Goal: Information Seeking & Learning: Find specific fact

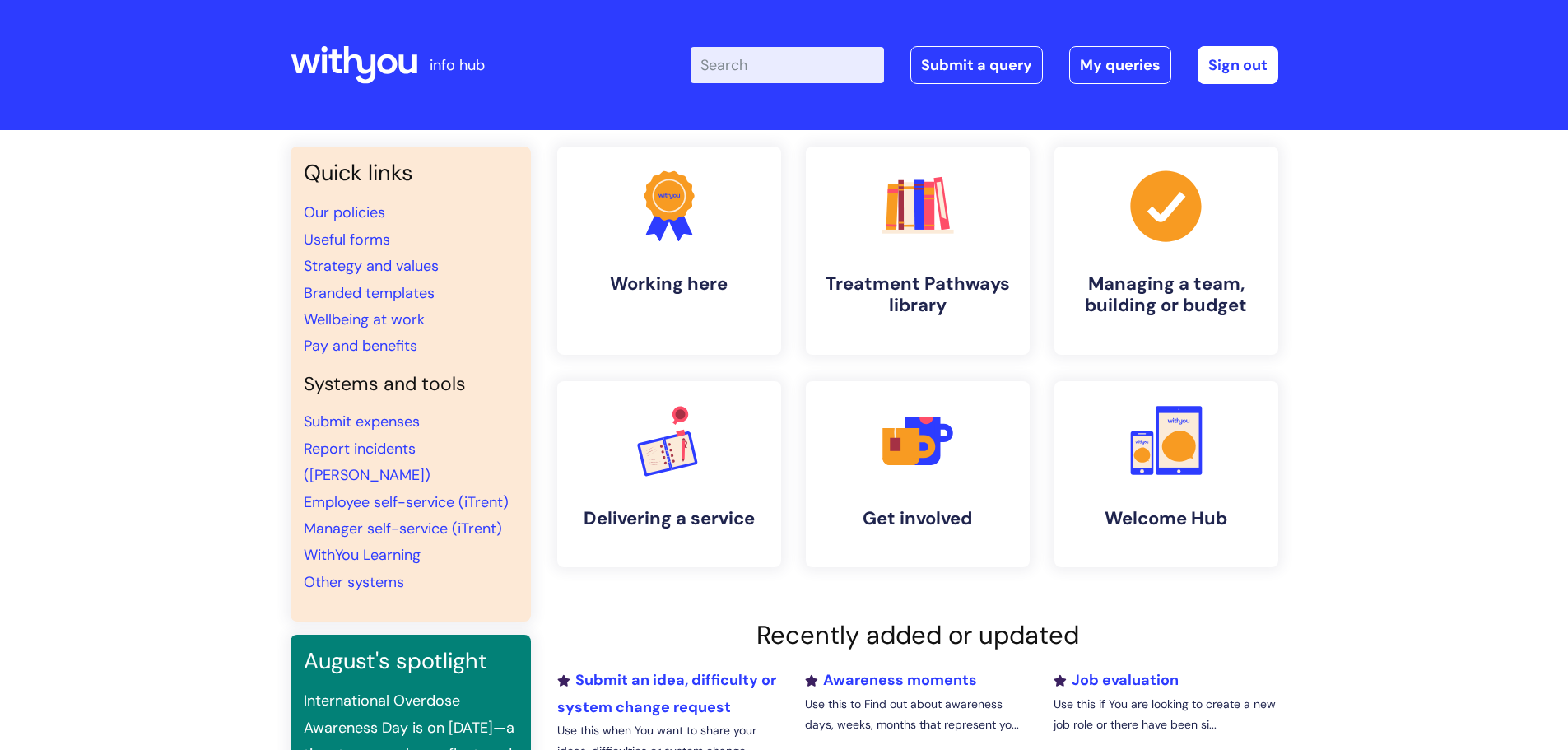
click at [765, 64] on input "Enter your search term here..." at bounding box center [787, 64] width 193 height 36
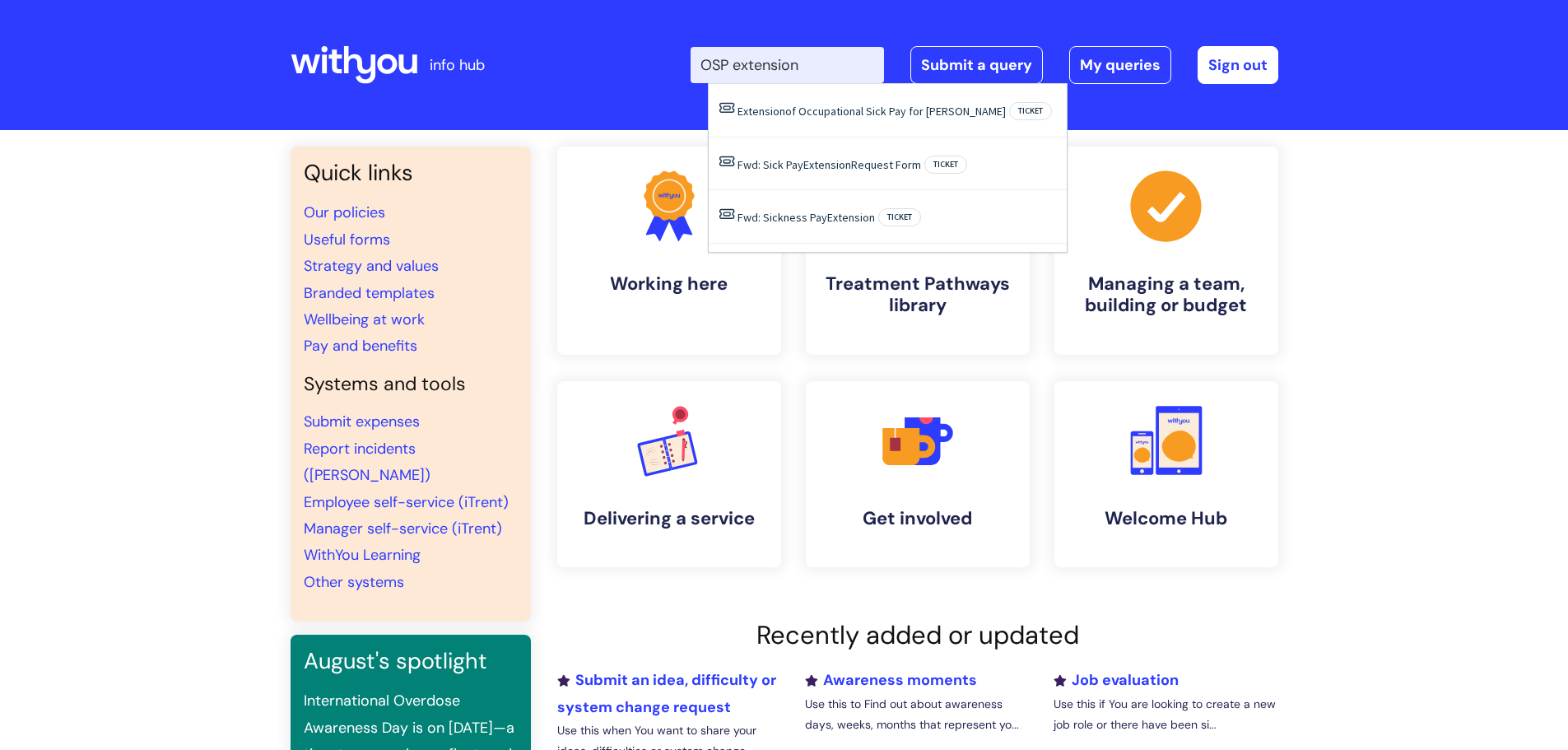
type input "OSP extension"
click button "Search" at bounding box center [0, 0] width 0 height 0
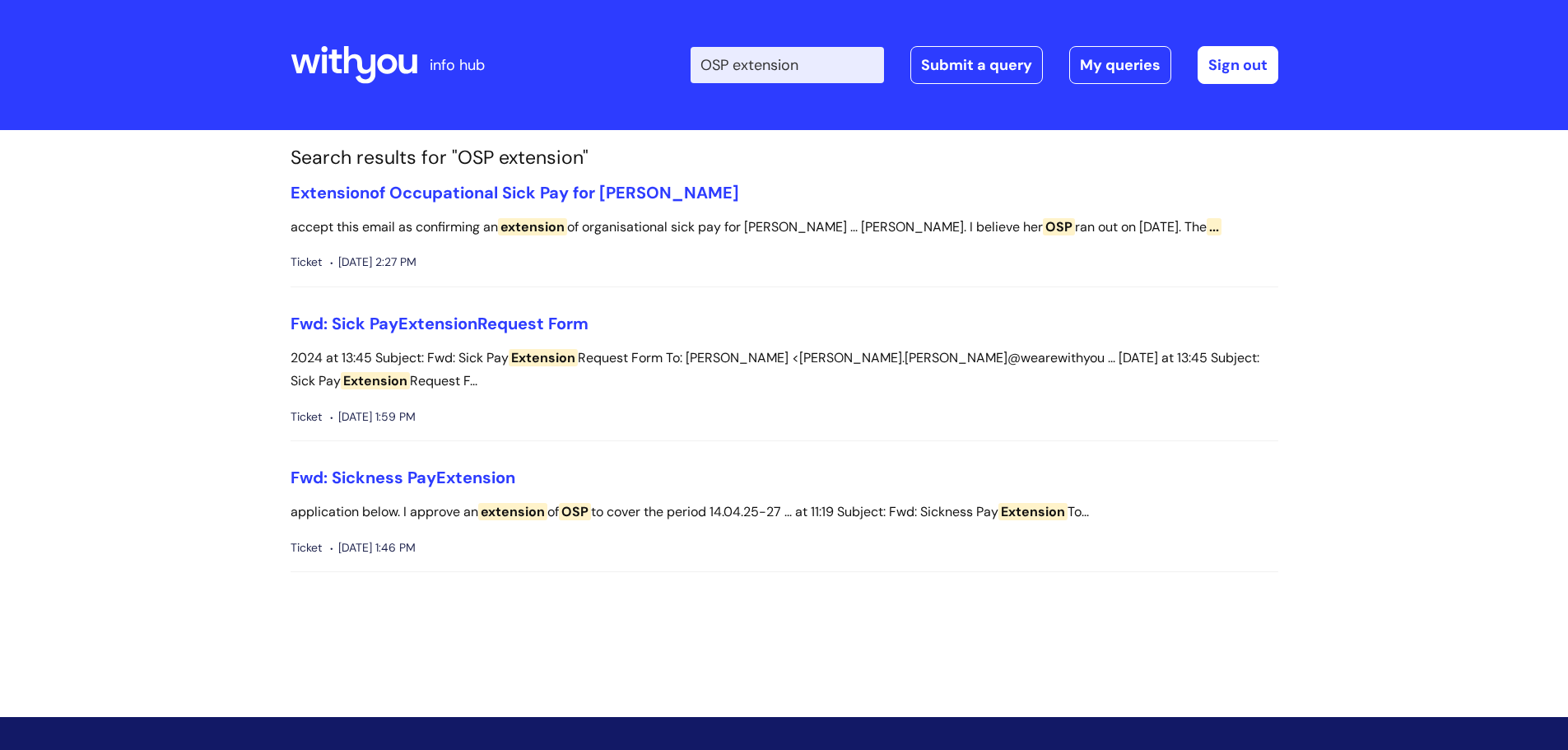
click at [829, 59] on input "OSP extension" at bounding box center [787, 64] width 193 height 36
drag, startPoint x: 826, startPoint y: 59, endPoint x: 683, endPoint y: 72, distance: 143.6
click at [683, 72] on div "Enter your search term here... OSP extension Search Submit a query My queries W…" at bounding box center [907, 64] width 742 height 97
type input "sick pay"
click button "Search" at bounding box center [0, 0] width 0 height 0
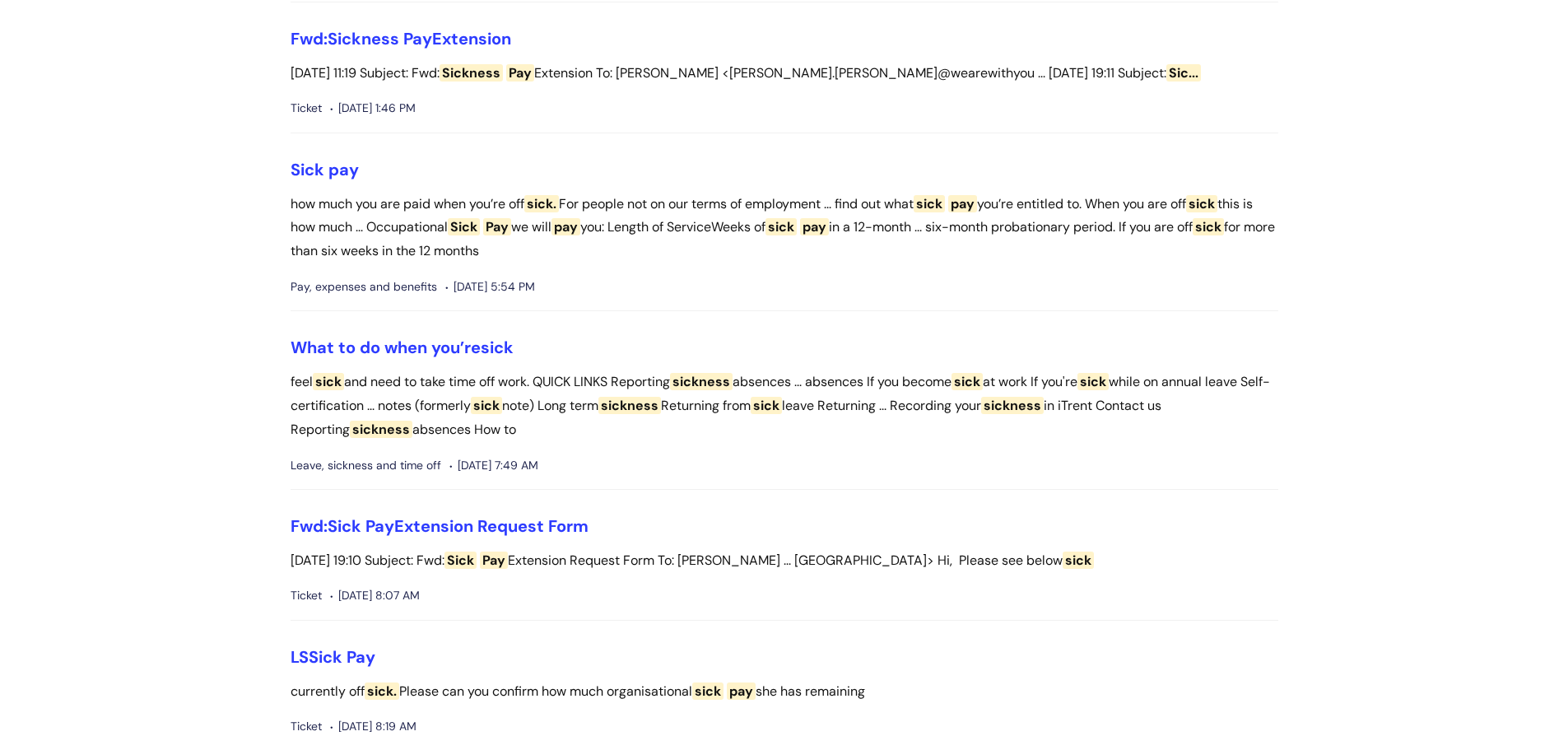
scroll to position [576, 0]
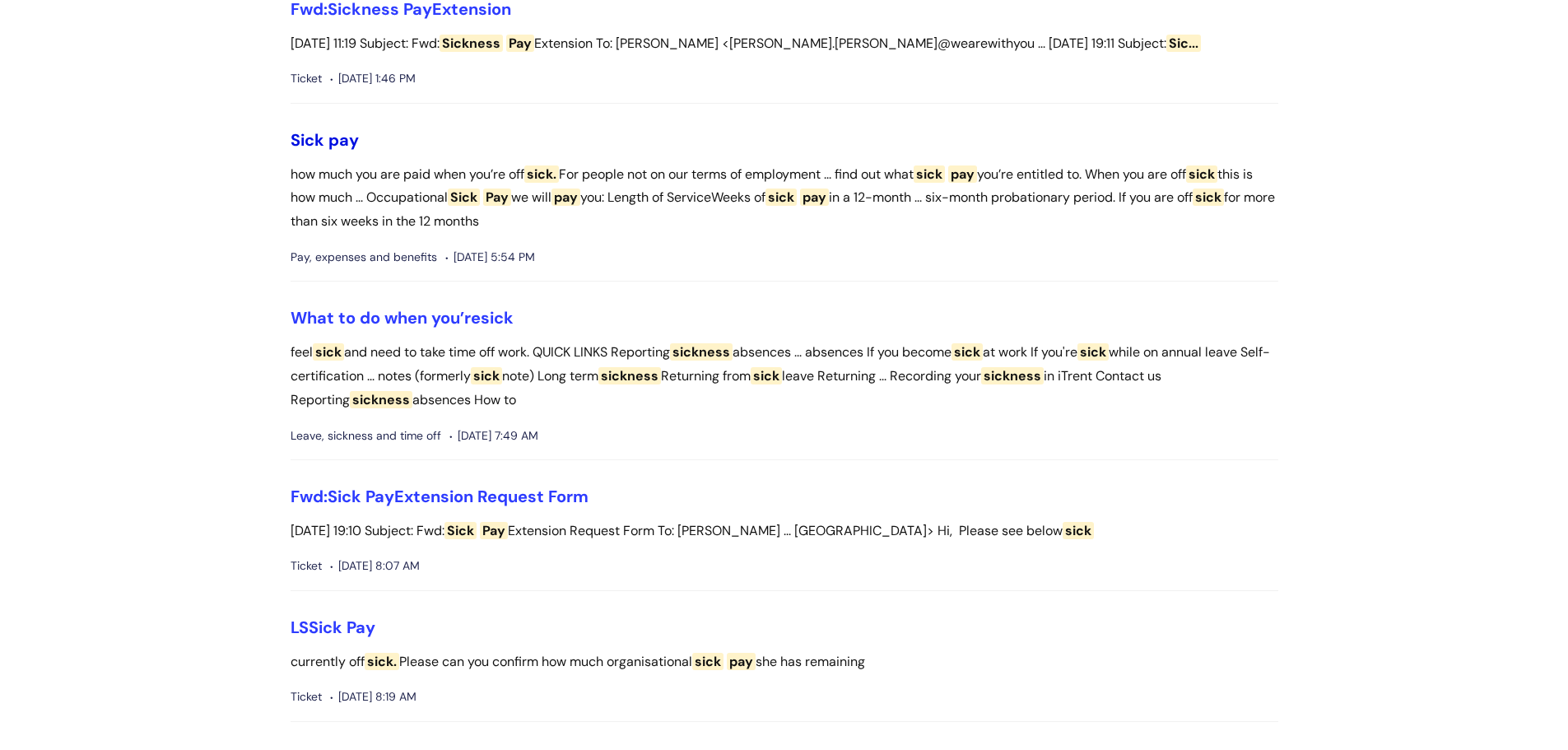
click at [338, 132] on span "pay" at bounding box center [344, 139] width 31 height 21
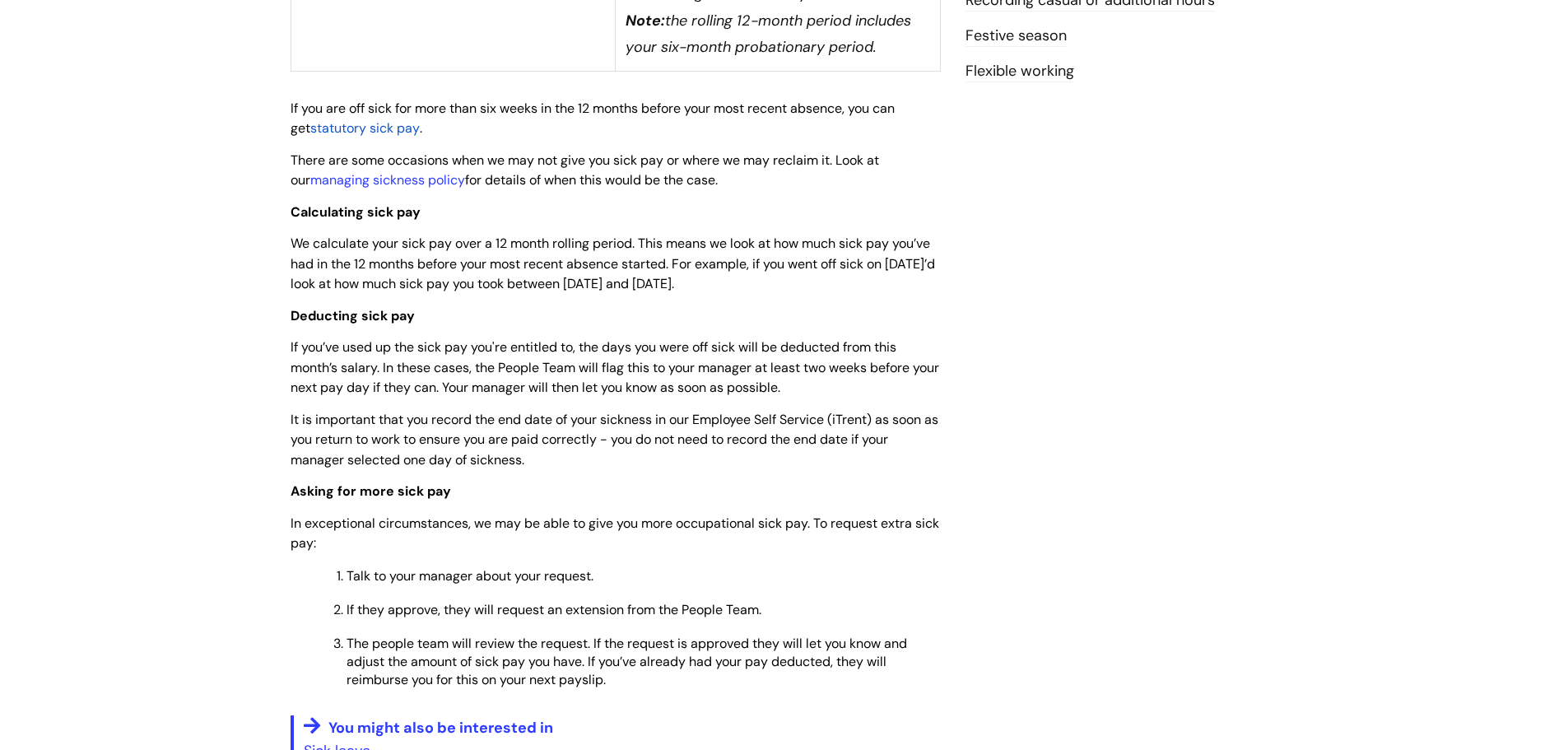
scroll to position [658, 0]
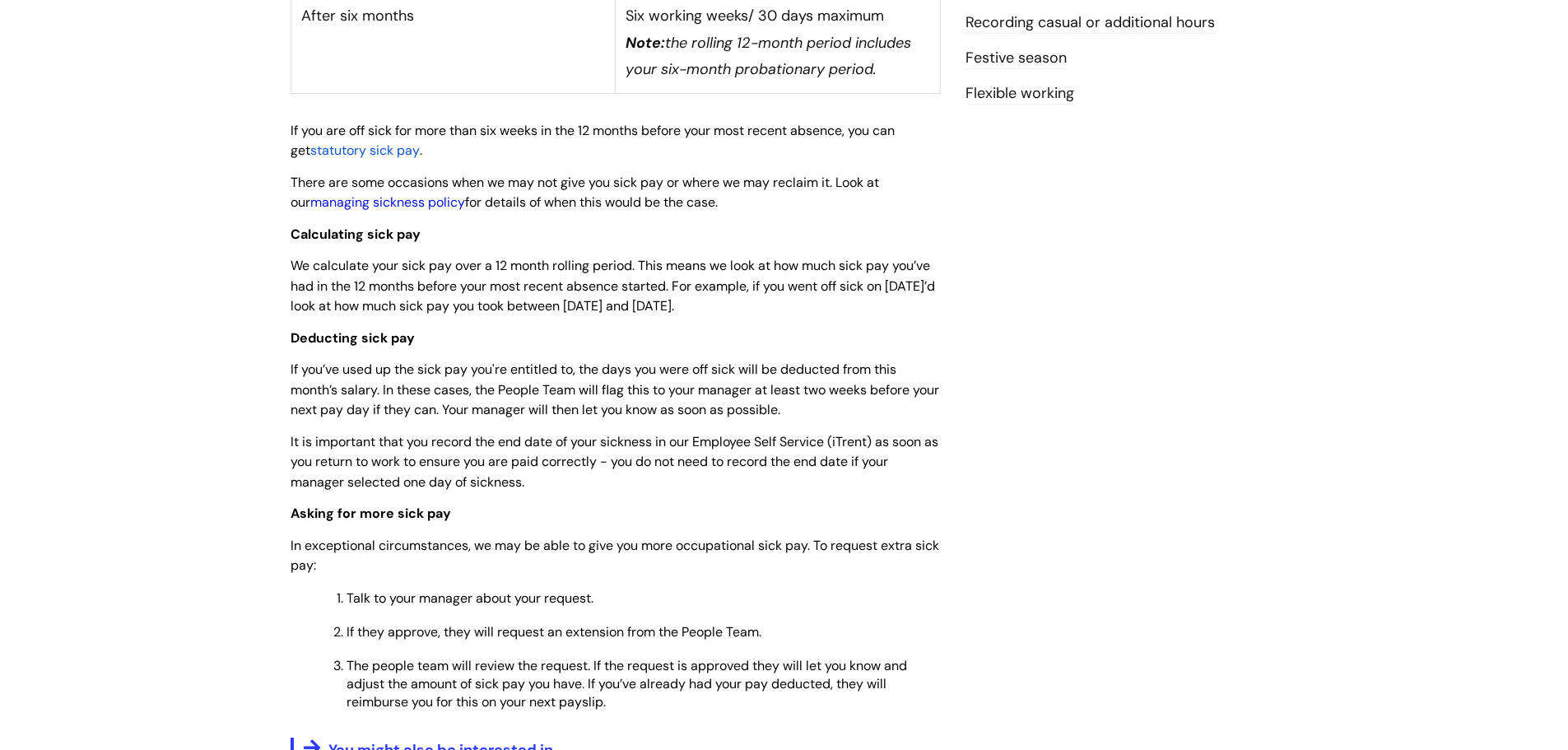
click at [389, 193] on link "managing sickness policy" at bounding box center [388, 202] width 154 height 17
